Goal: Task Accomplishment & Management: Use online tool/utility

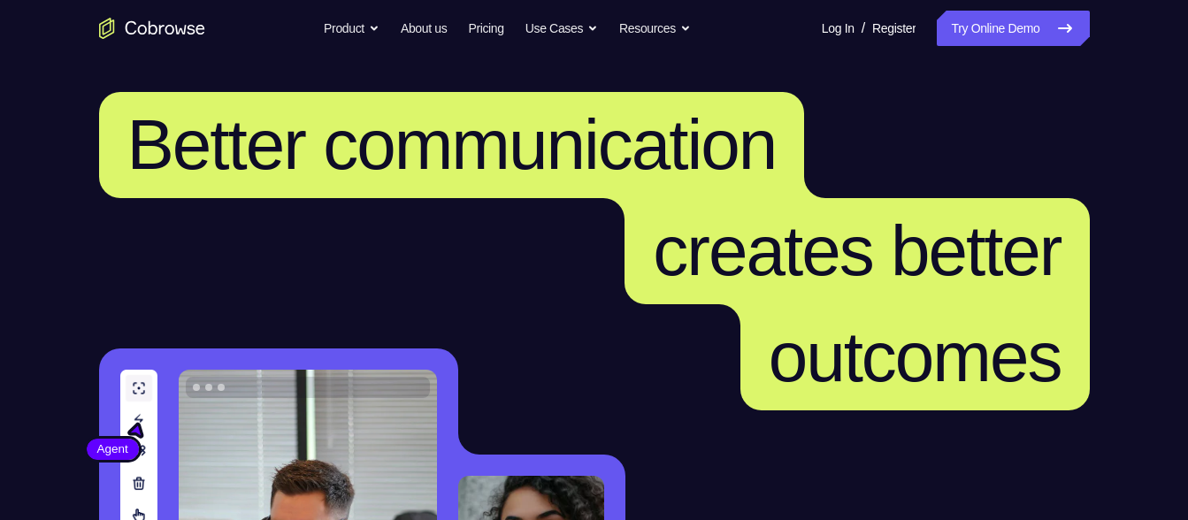
click at [947, 22] on link "Try Online Demo" at bounding box center [1012, 28] width 152 height 35
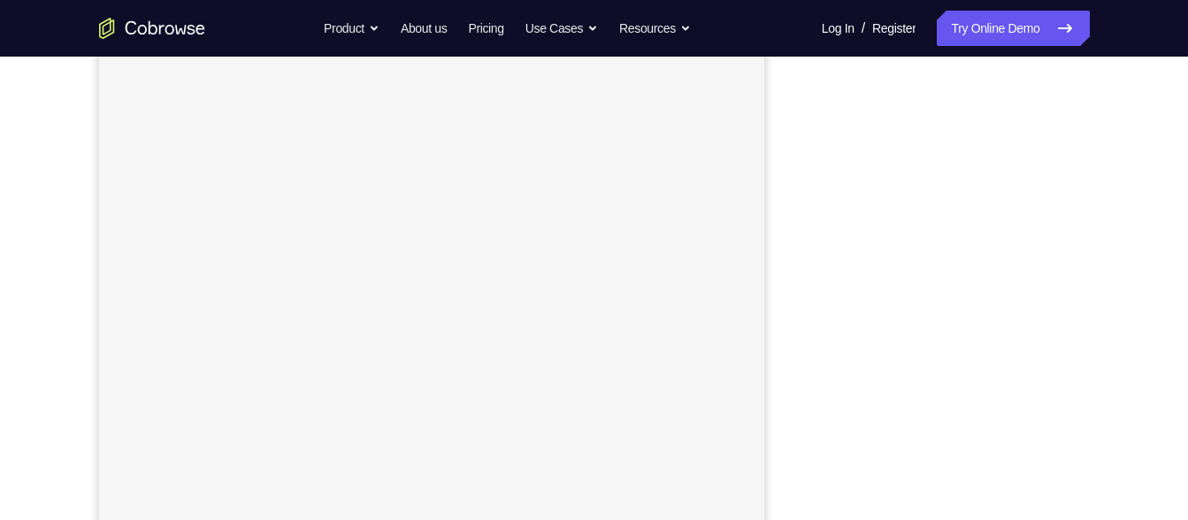
scroll to position [282, 0]
